Goal: Task Accomplishment & Management: Manage account settings

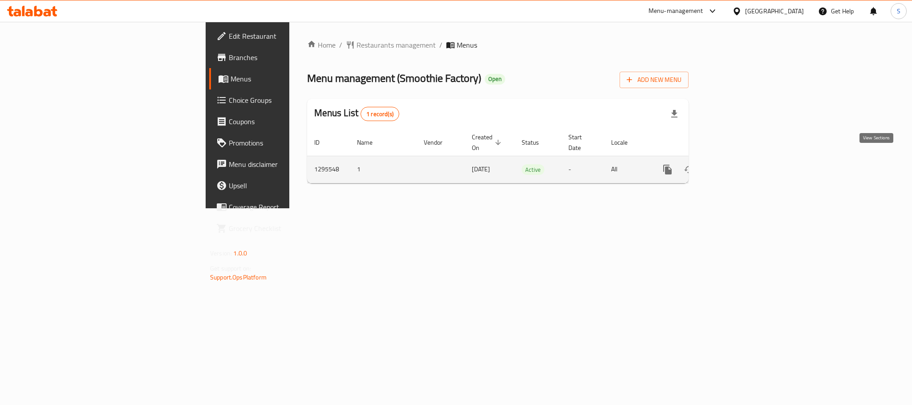
click at [737, 164] on icon "enhanced table" at bounding box center [732, 169] width 11 height 11
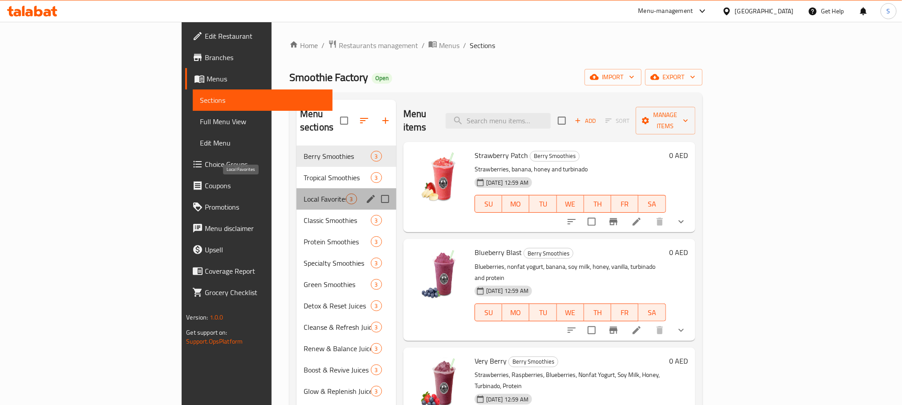
click at [304, 194] on span "Local Favorites" at bounding box center [325, 199] width 42 height 11
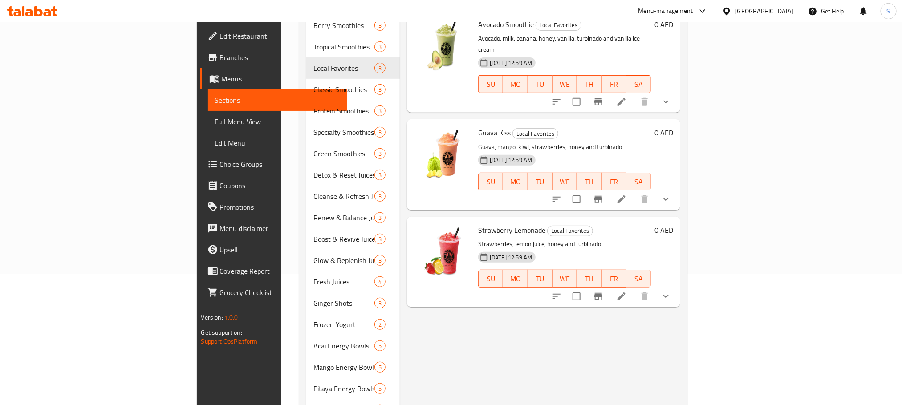
scroll to position [145, 0]
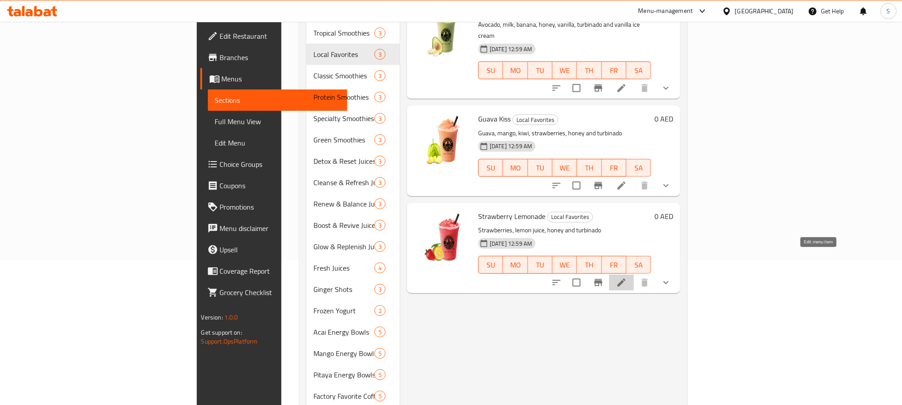
click at [626, 279] on icon at bounding box center [622, 283] width 8 height 8
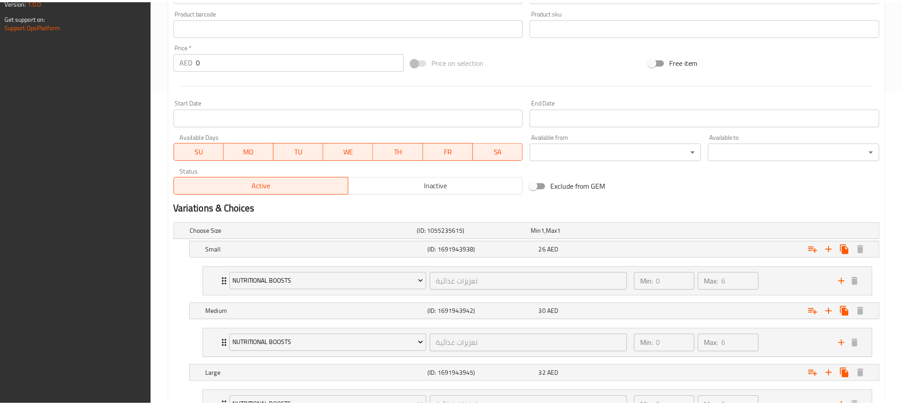
scroll to position [396, 0]
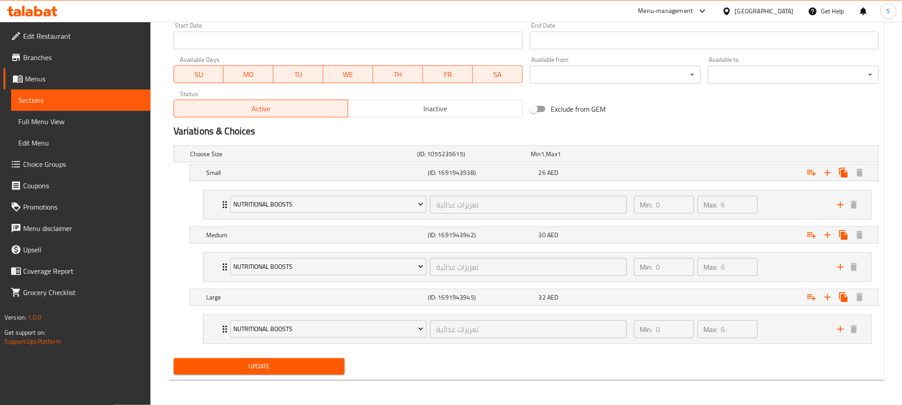
click at [50, 98] on span "Sections" at bounding box center [80, 100] width 125 height 11
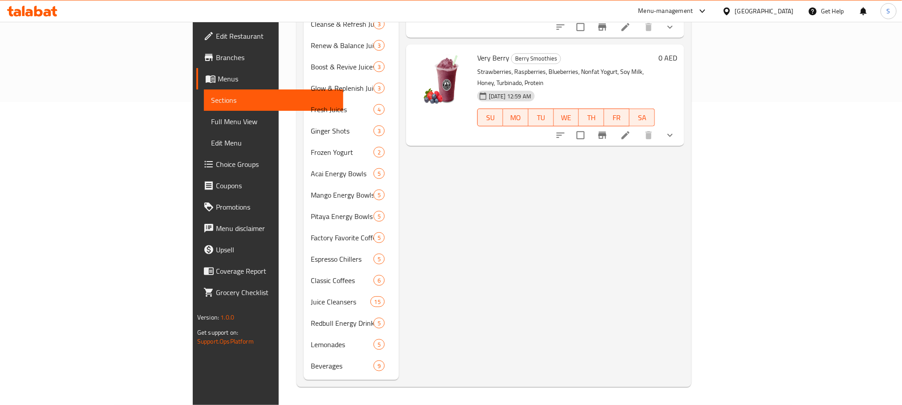
scroll to position [125, 0]
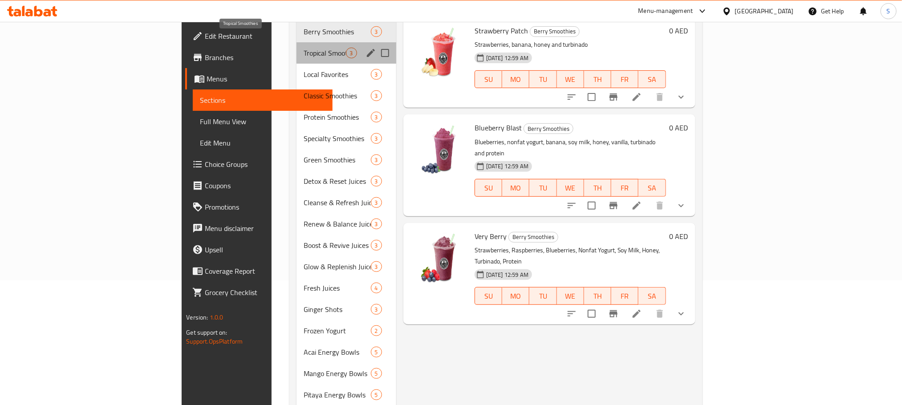
click at [304, 48] on span "Tropical Smoothies" at bounding box center [325, 53] width 42 height 11
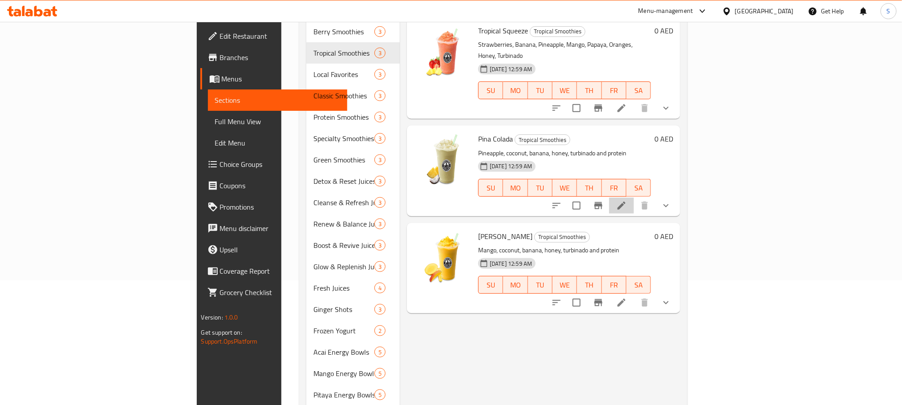
click at [634, 198] on li at bounding box center [621, 206] width 25 height 16
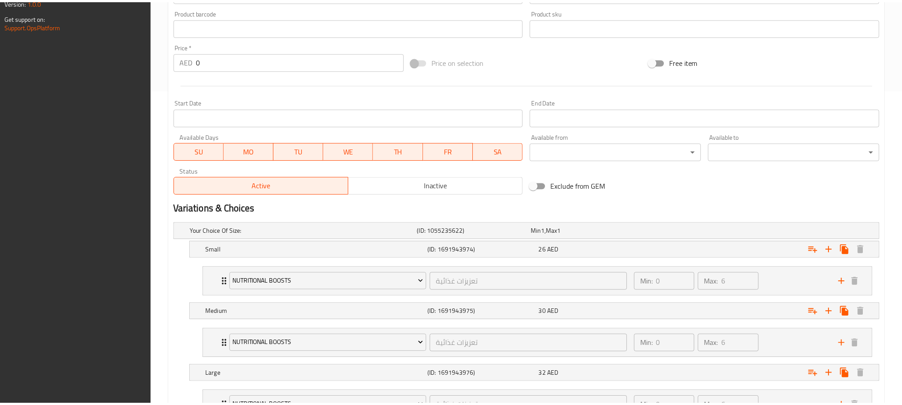
scroll to position [396, 0]
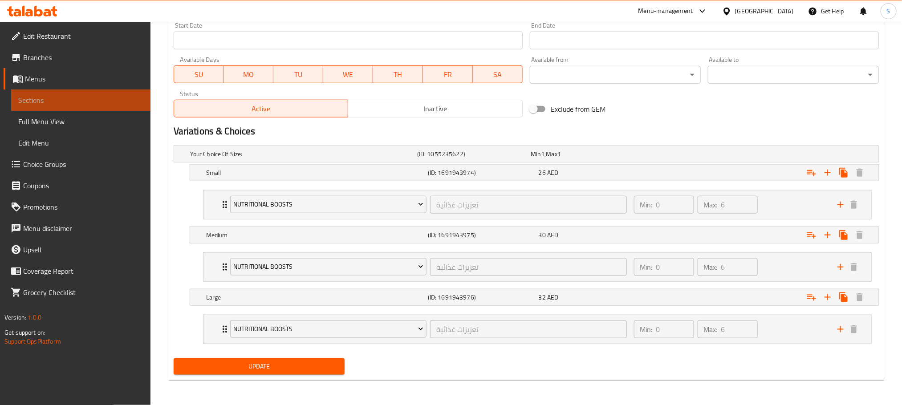
click at [58, 95] on span "Sections" at bounding box center [80, 100] width 125 height 11
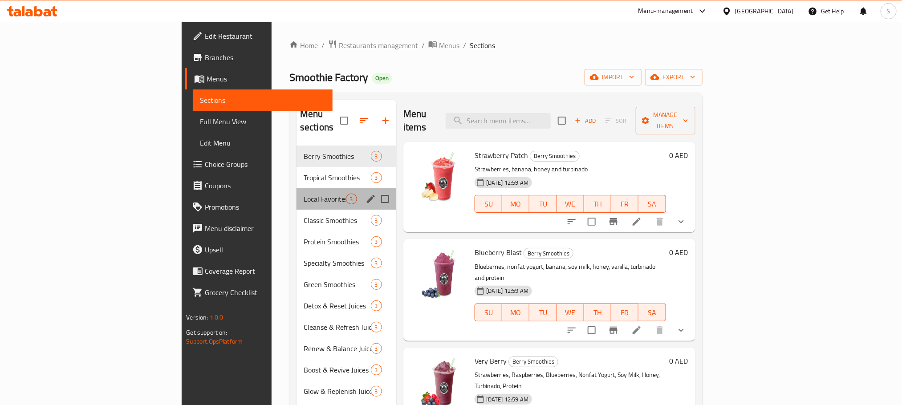
click at [297, 188] on div "Local Favorites 3" at bounding box center [347, 198] width 100 height 21
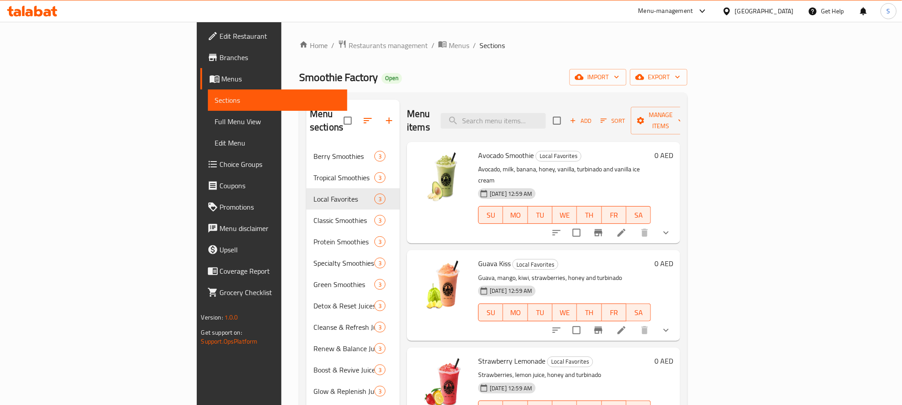
scroll to position [104, 0]
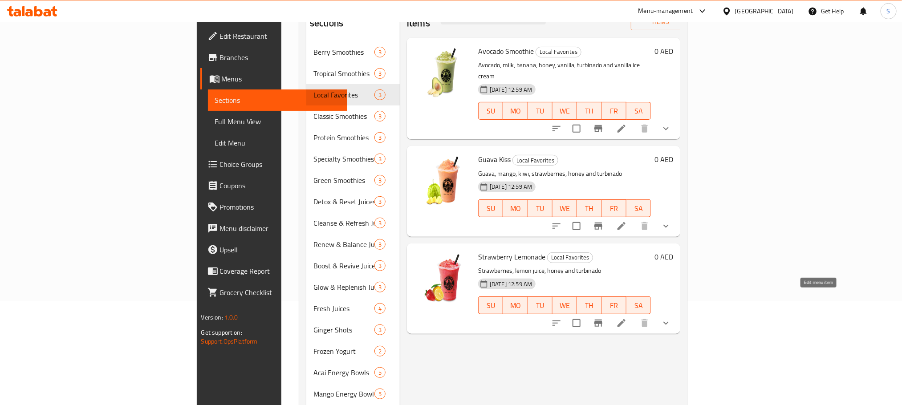
click at [626, 319] on icon at bounding box center [622, 323] width 8 height 8
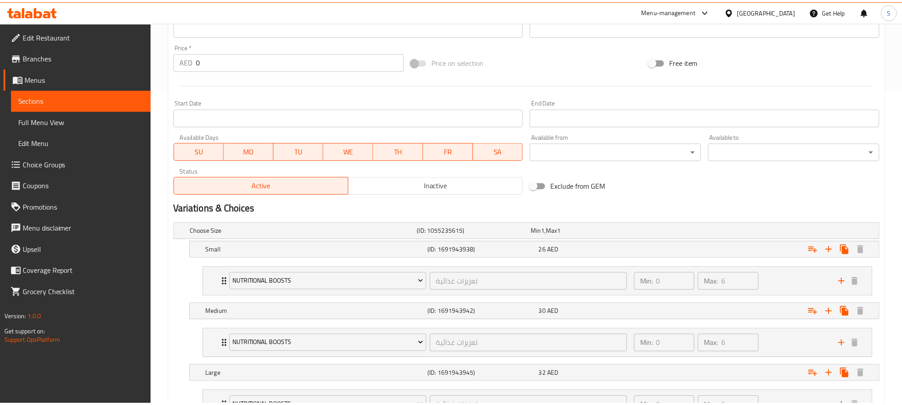
scroll to position [396, 0]
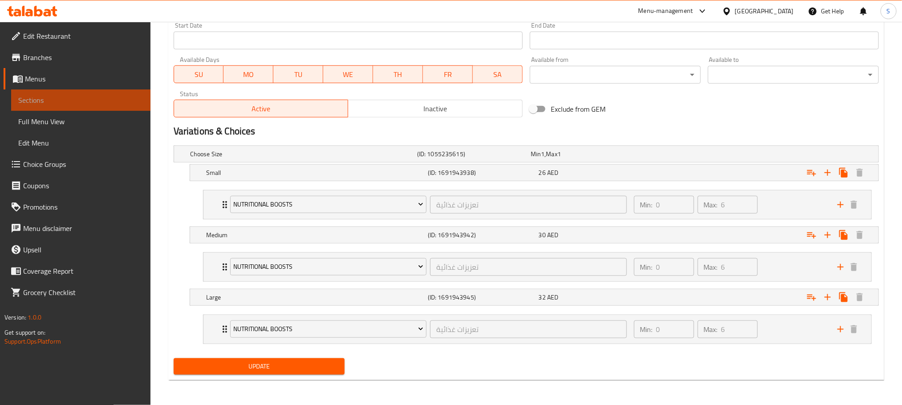
click at [30, 105] on span "Sections" at bounding box center [80, 100] width 125 height 11
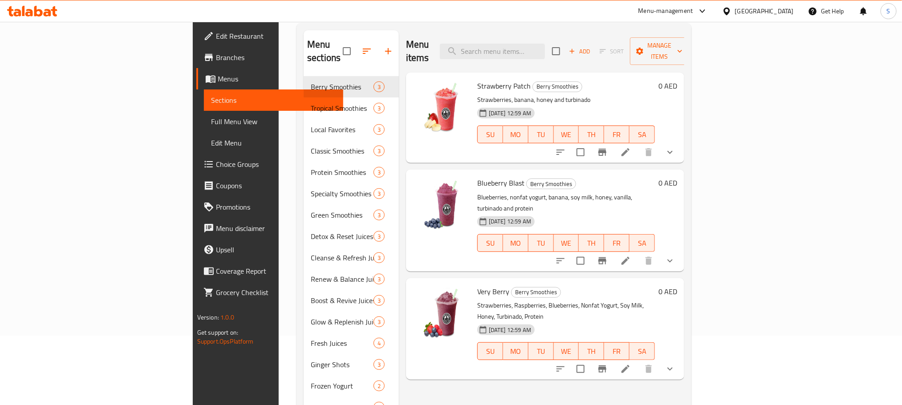
scroll to position [64, 0]
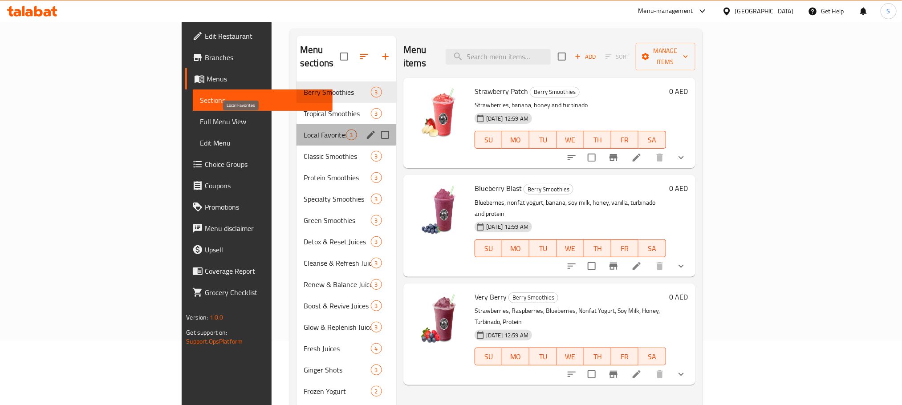
click at [304, 130] on span "Local Favorites" at bounding box center [325, 135] width 42 height 11
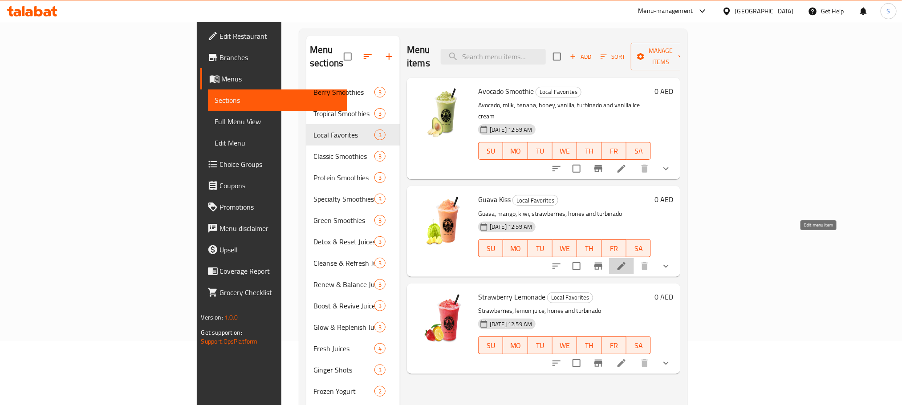
click at [627, 261] on icon at bounding box center [621, 266] width 11 height 11
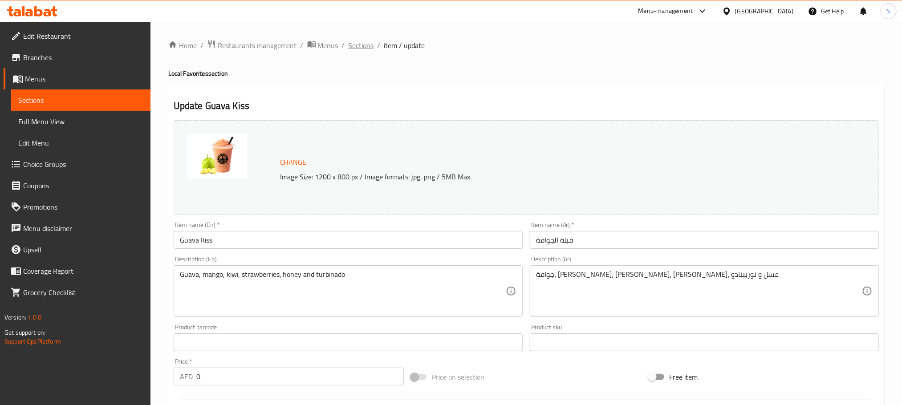
click at [357, 43] on span "Sections" at bounding box center [361, 45] width 25 height 11
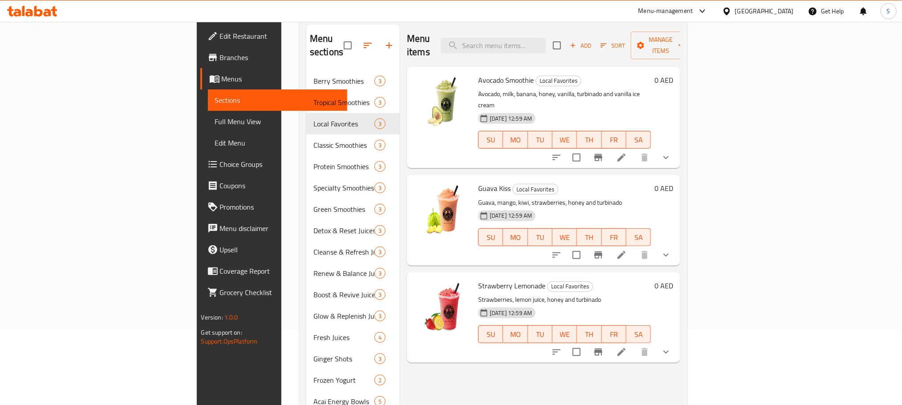
scroll to position [119, 0]
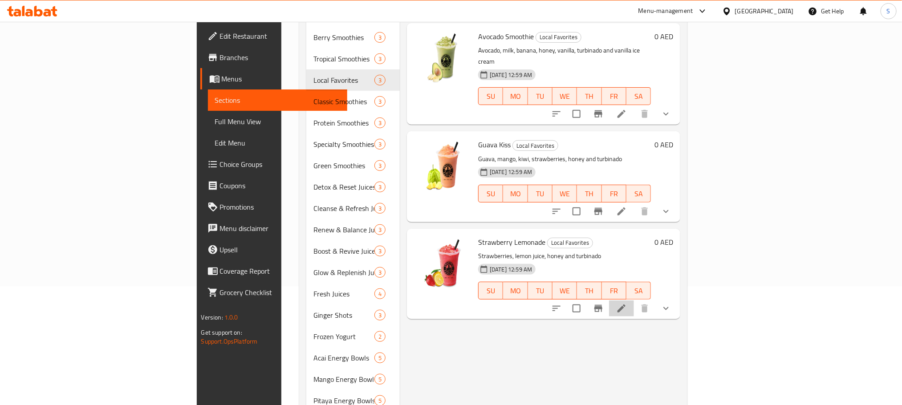
click at [634, 301] on li at bounding box center [621, 309] width 25 height 16
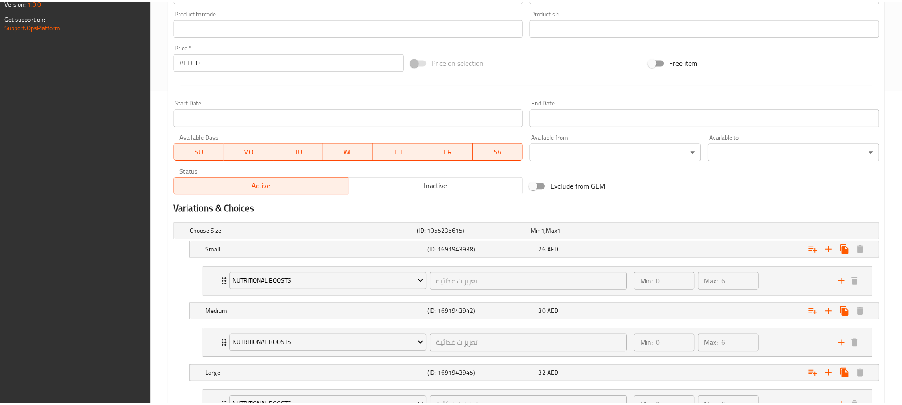
scroll to position [396, 0]
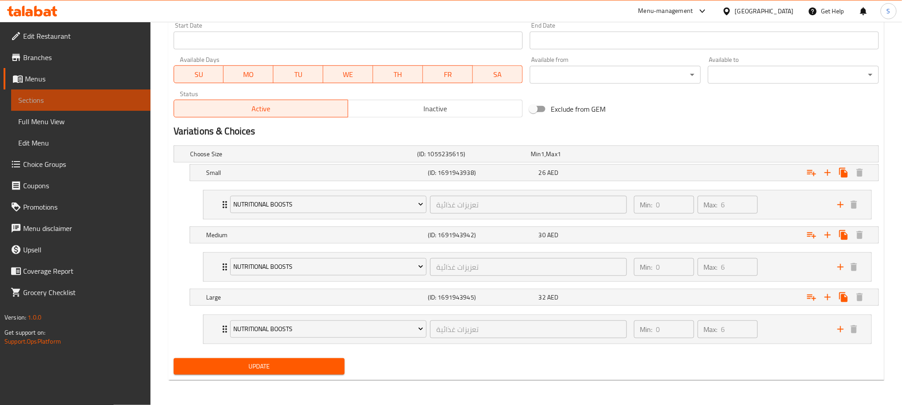
click at [99, 103] on span "Sections" at bounding box center [80, 100] width 125 height 11
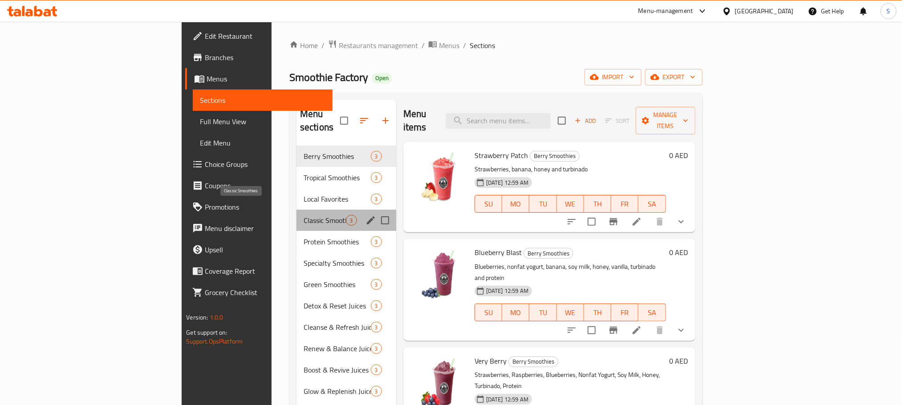
click at [304, 215] on span "Classic Smoothies" at bounding box center [325, 220] width 42 height 11
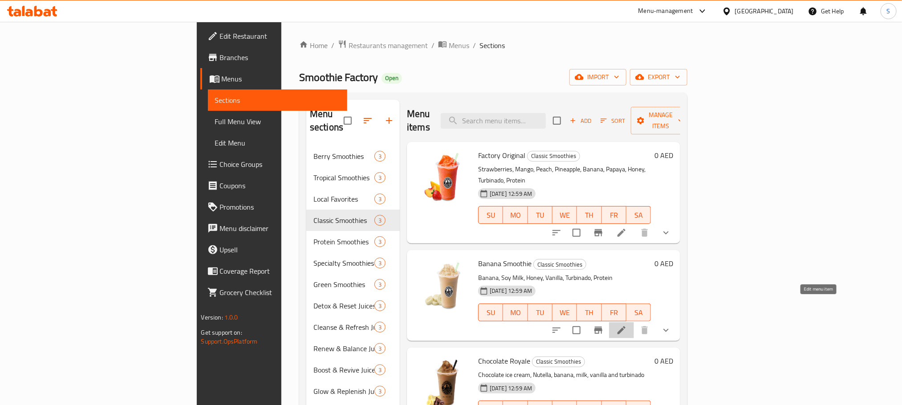
click at [627, 325] on icon at bounding box center [621, 330] width 11 height 11
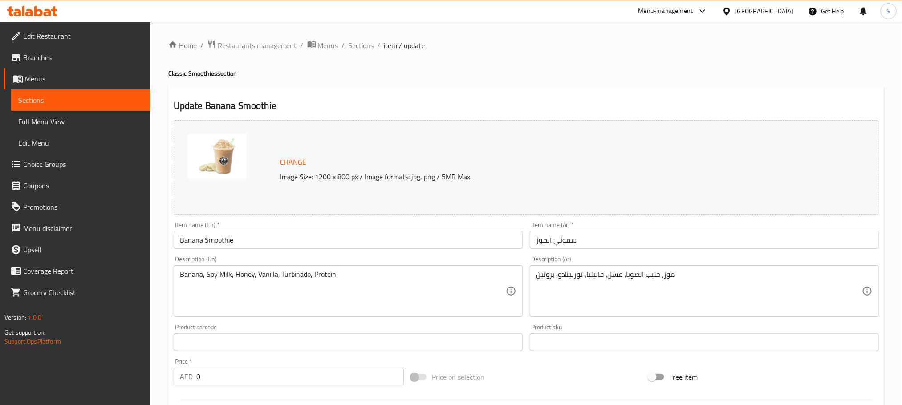
click at [359, 43] on span "Sections" at bounding box center [361, 45] width 25 height 11
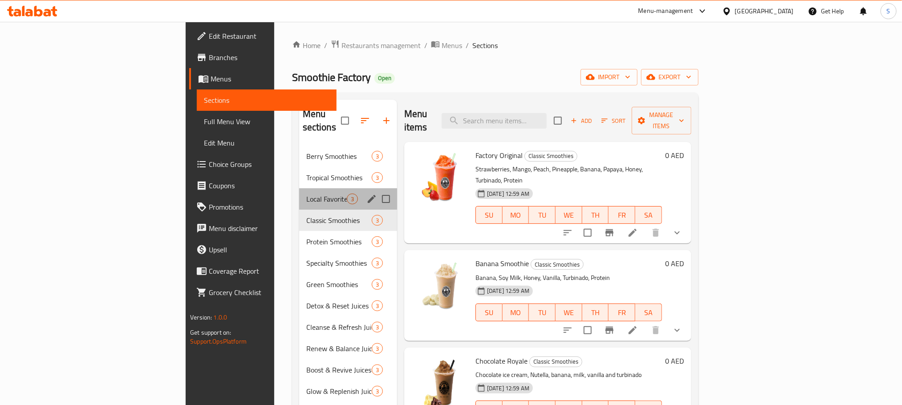
click at [299, 192] on div "Local Favorites 3" at bounding box center [348, 198] width 98 height 21
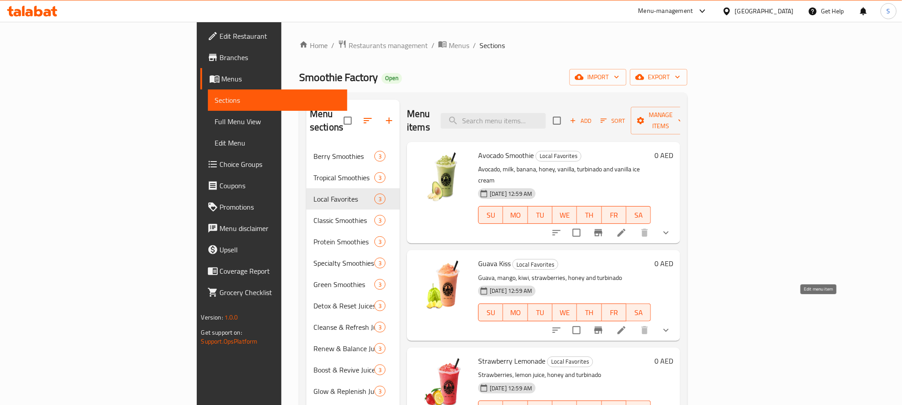
click at [627, 325] on icon at bounding box center [621, 330] width 11 height 11
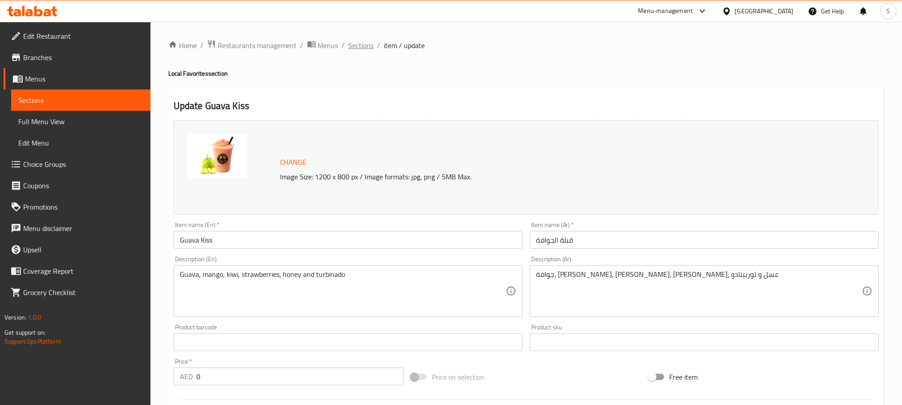
click at [367, 45] on span "Sections" at bounding box center [361, 45] width 25 height 11
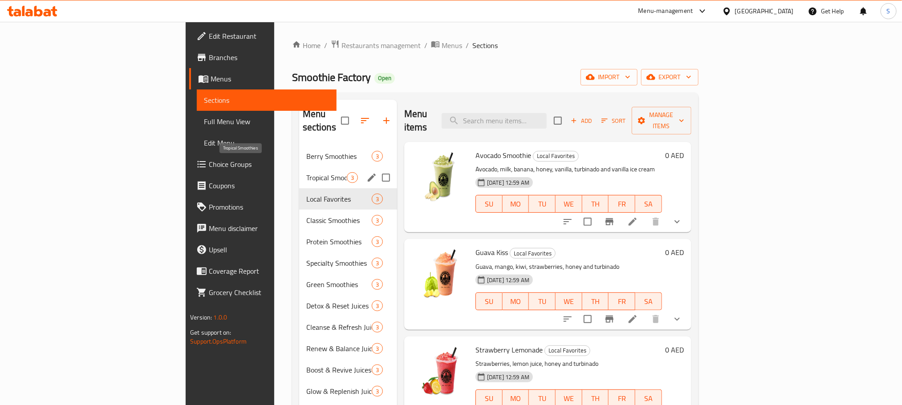
click at [306, 172] on span "Tropical Smoothies" at bounding box center [326, 177] width 41 height 11
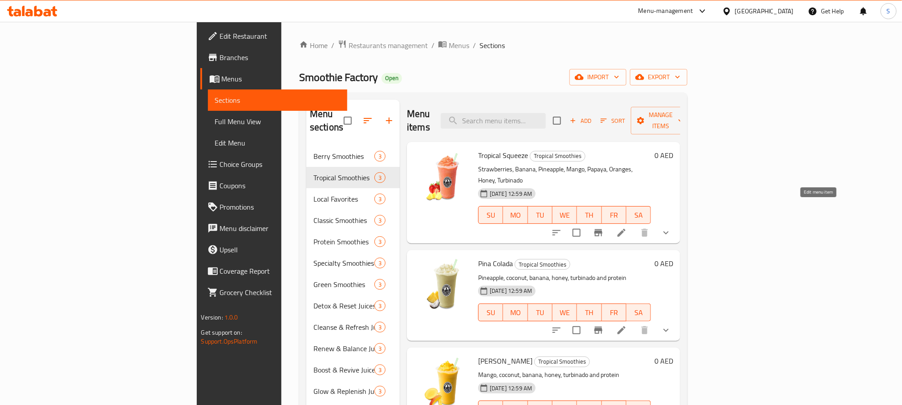
click at [627, 228] on icon at bounding box center [621, 233] width 11 height 11
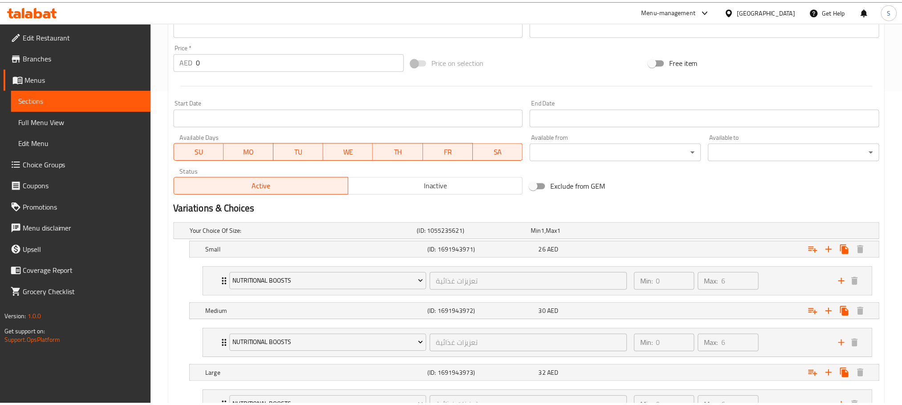
scroll to position [396, 0]
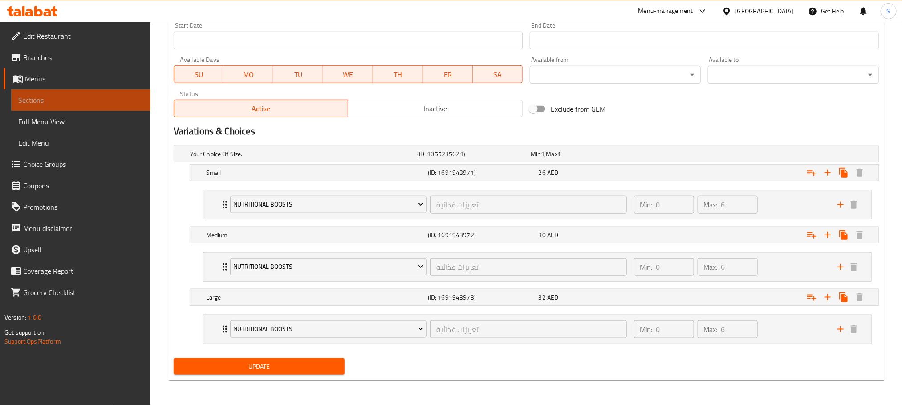
click at [56, 105] on span "Sections" at bounding box center [80, 100] width 125 height 11
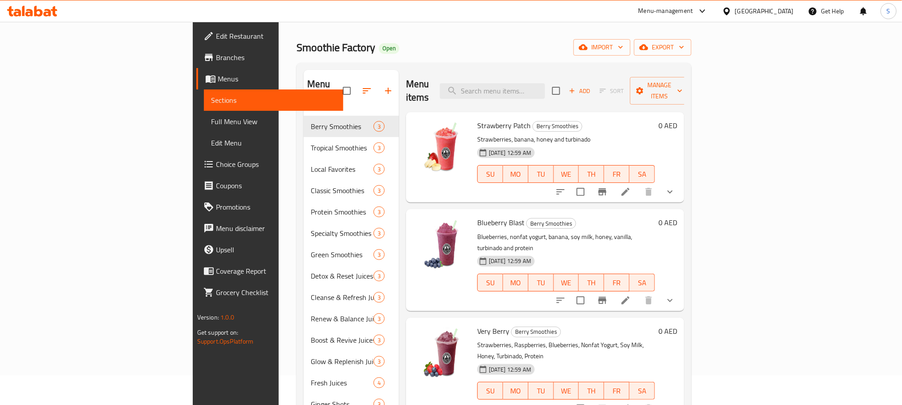
scroll to position [34, 0]
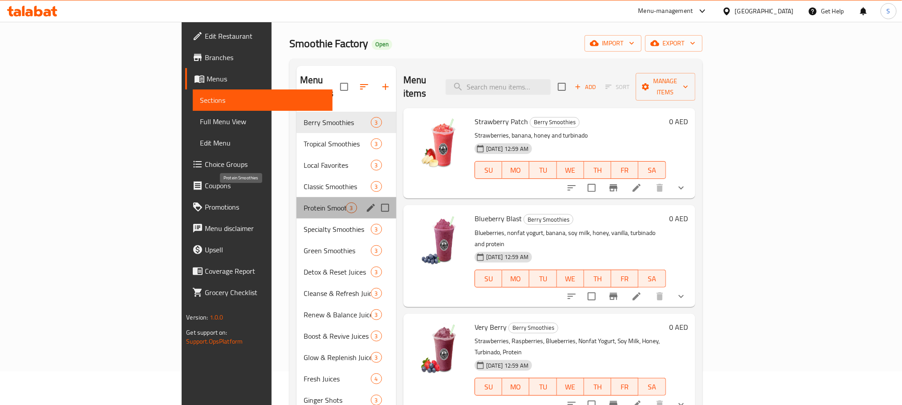
click at [304, 203] on span "Protein Smoothies" at bounding box center [325, 208] width 42 height 11
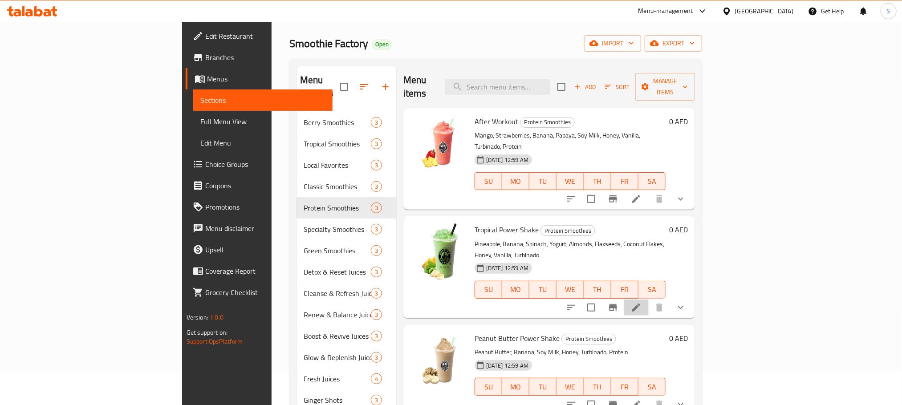
click at [649, 300] on li at bounding box center [636, 308] width 25 height 16
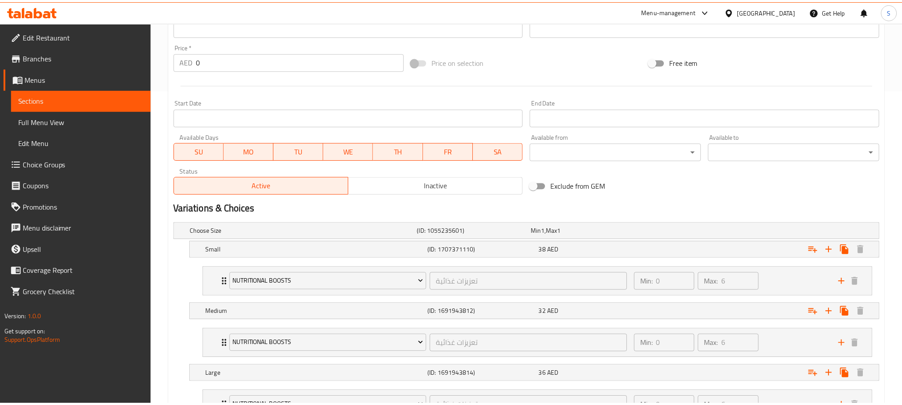
scroll to position [396, 0]
